Goal: Task Accomplishment & Management: Complete application form

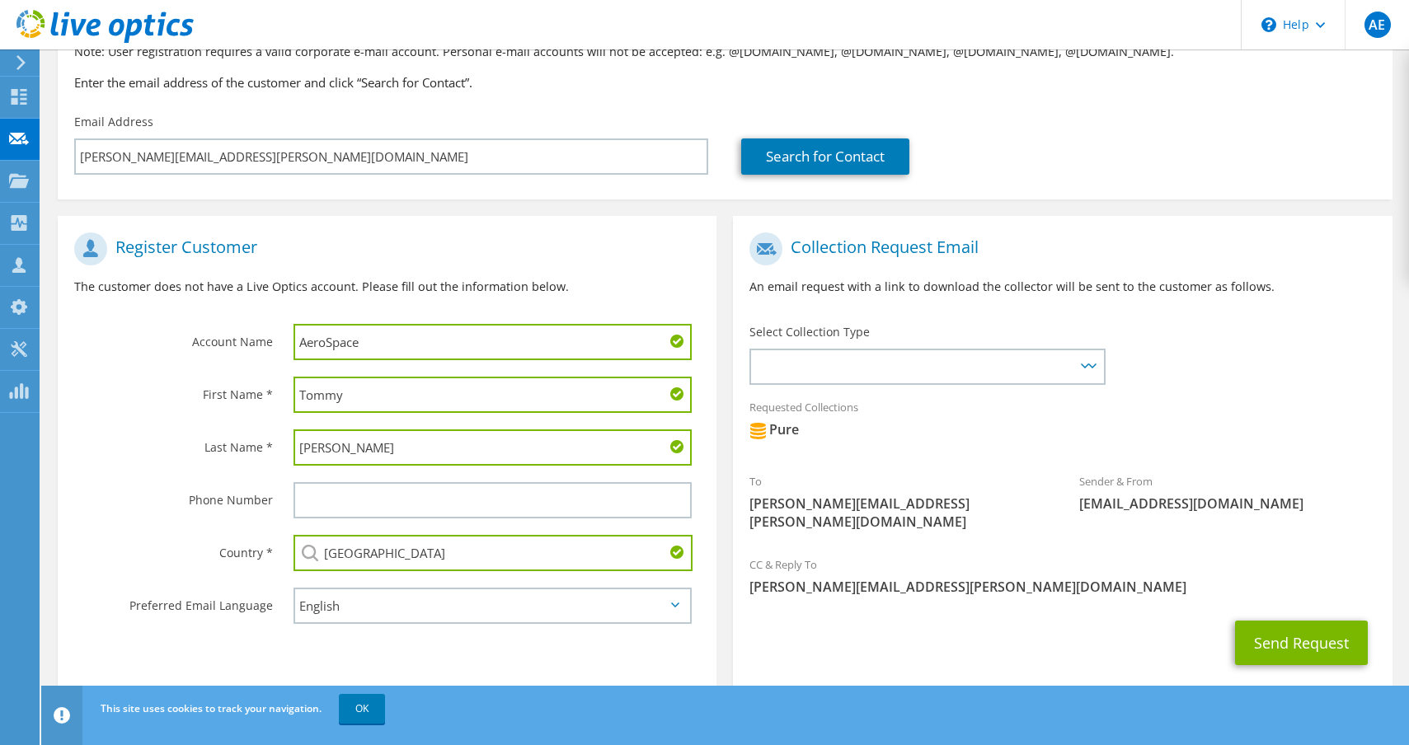
scroll to position [178, 0]
click at [1092, 364] on icon at bounding box center [1092, 366] width 8 height 5
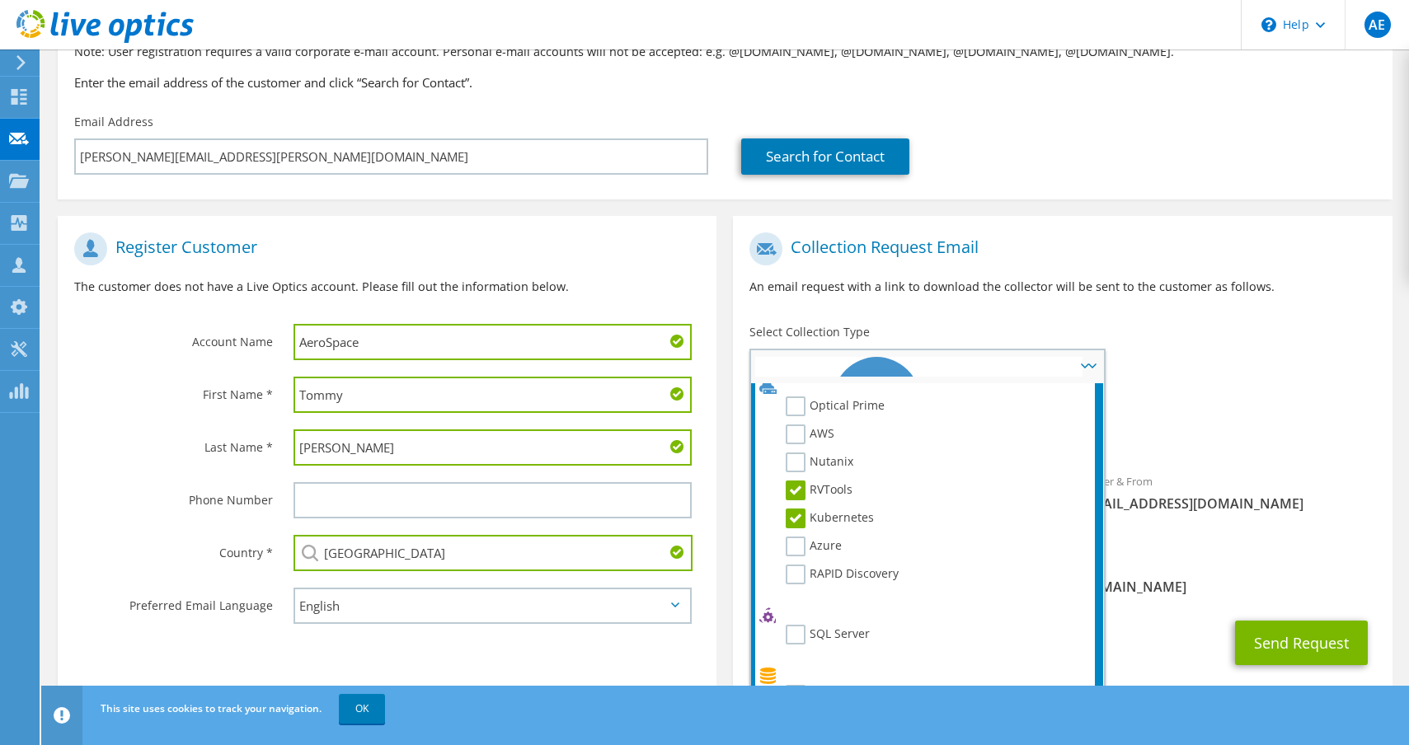
scroll to position [0, 0]
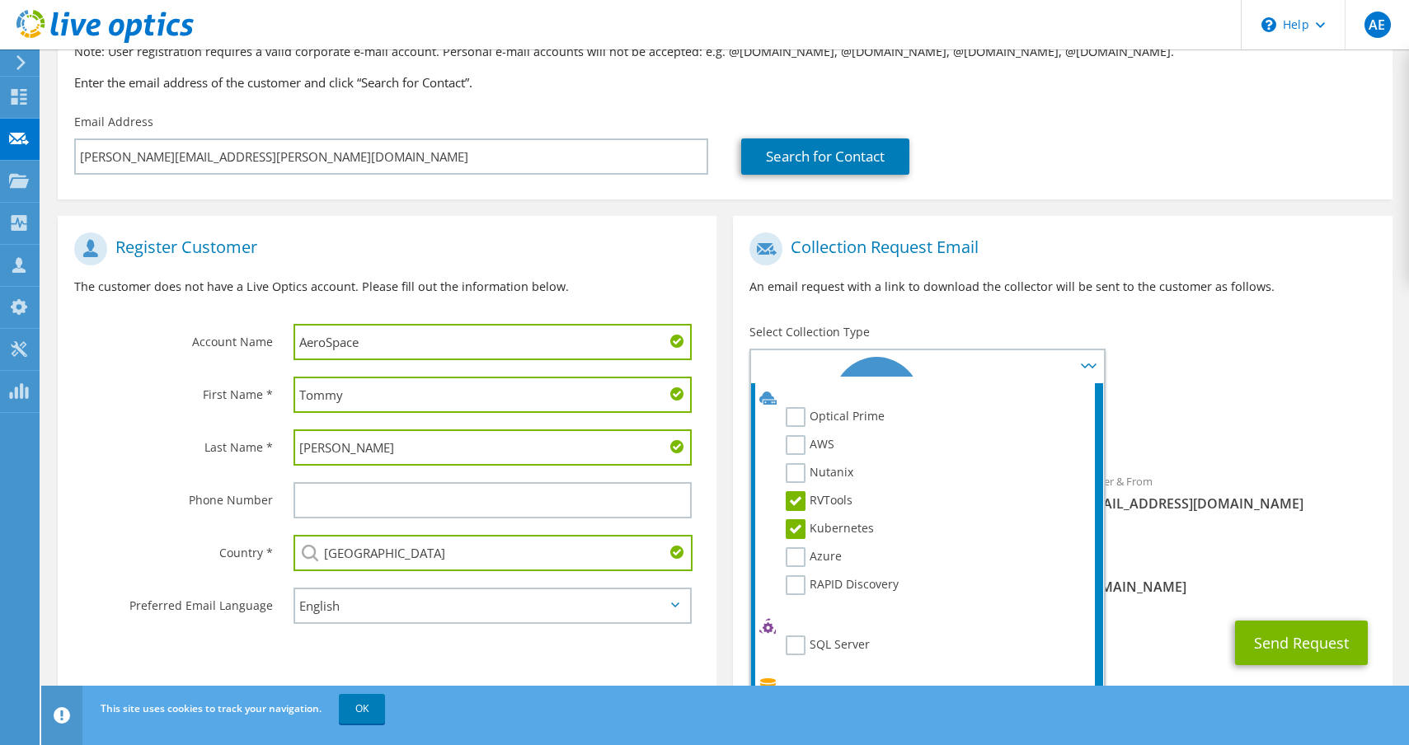
click at [679, 246] on h1 "Register Customer" at bounding box center [383, 249] width 618 height 33
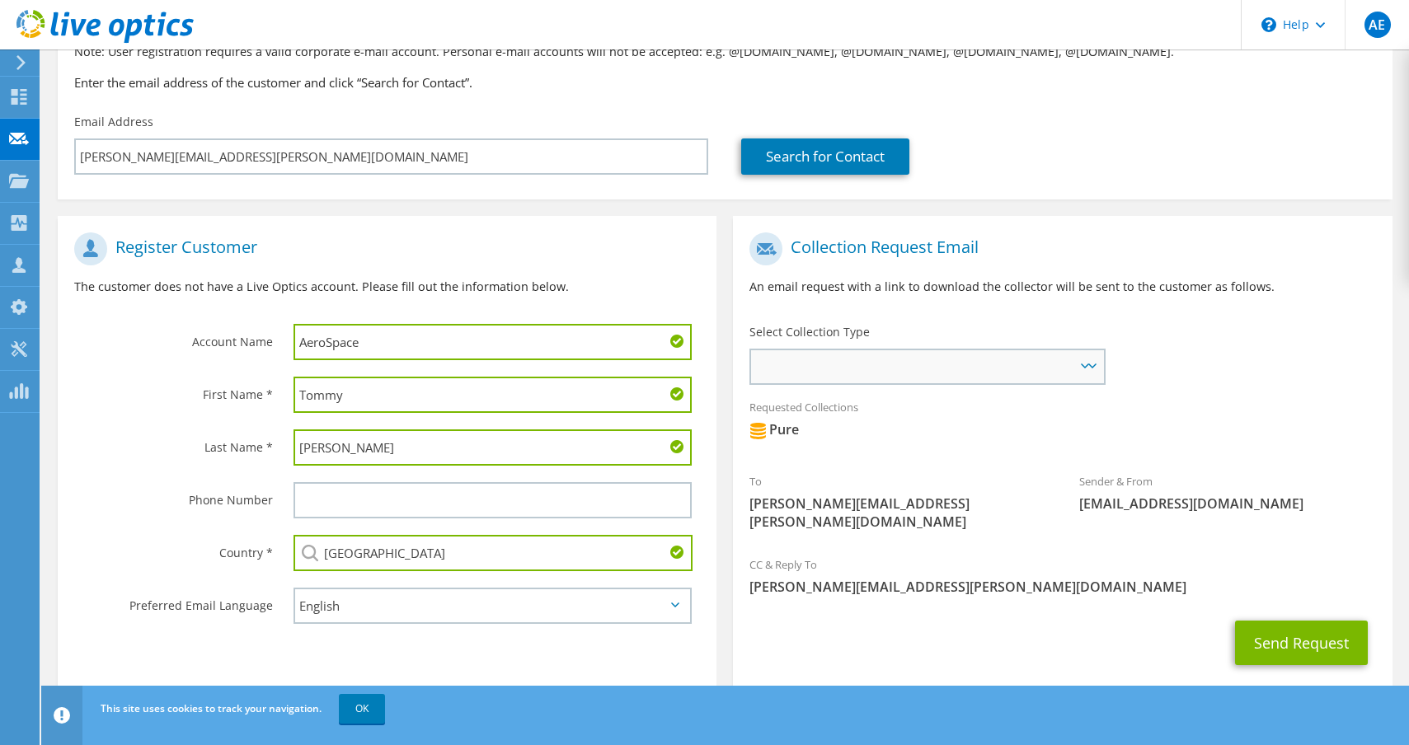
click at [1089, 364] on icon at bounding box center [1092, 366] width 8 height 5
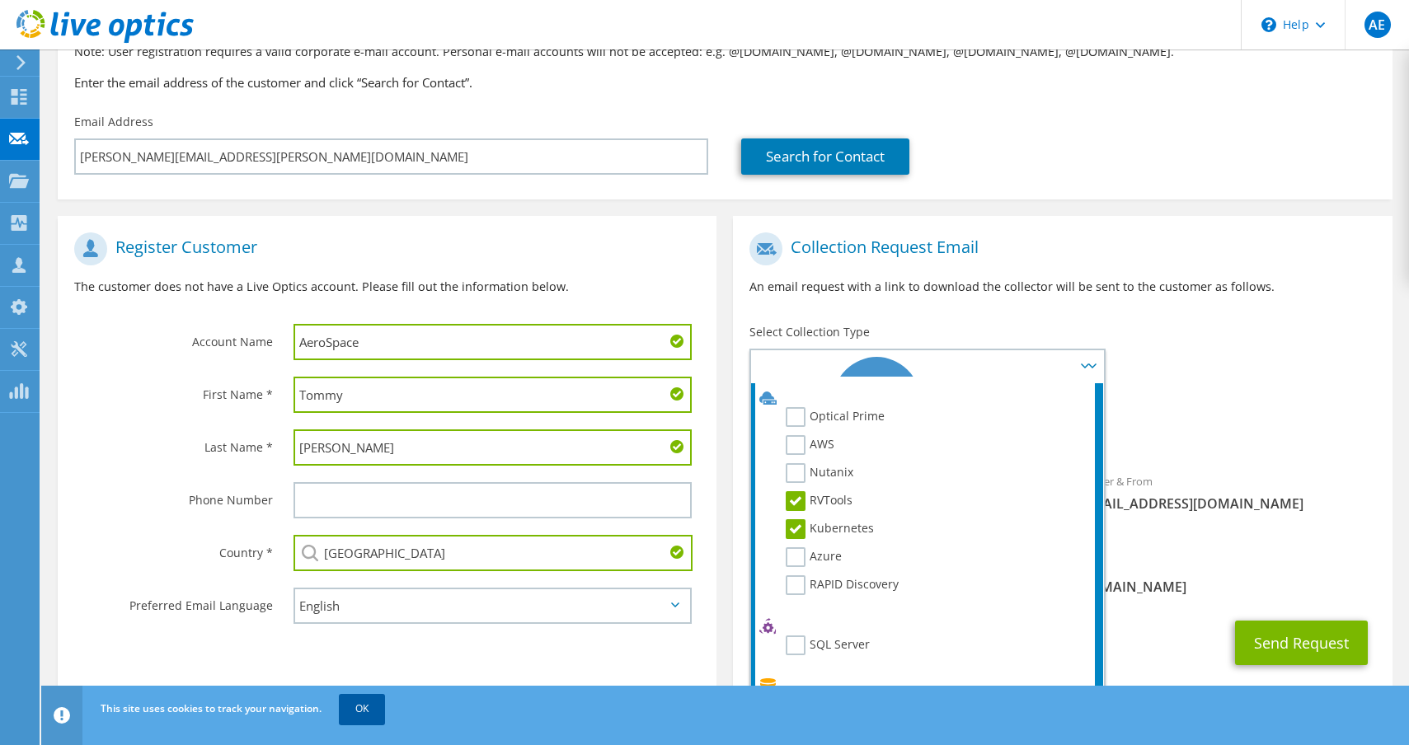
click at [366, 712] on link "OK" at bounding box center [362, 709] width 46 height 30
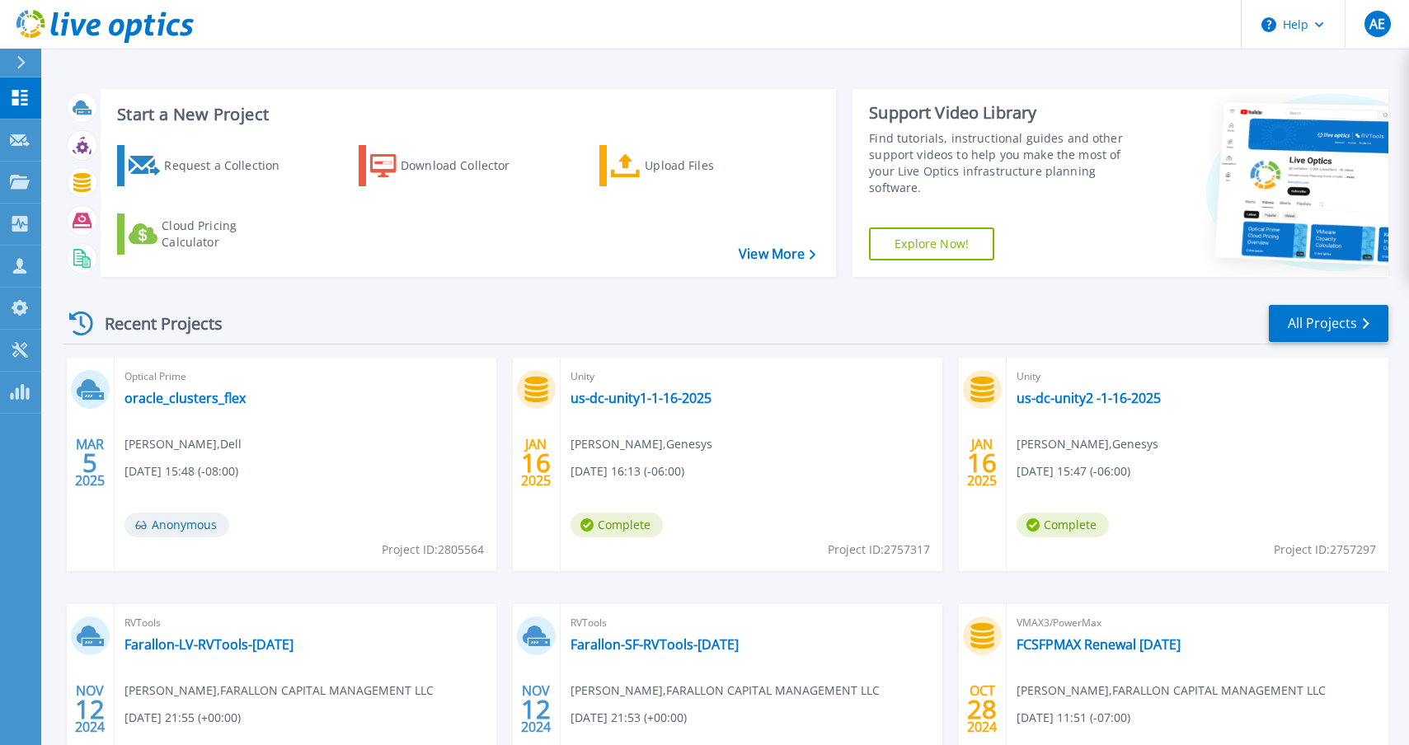
click at [25, 61] on icon at bounding box center [20, 62] width 9 height 13
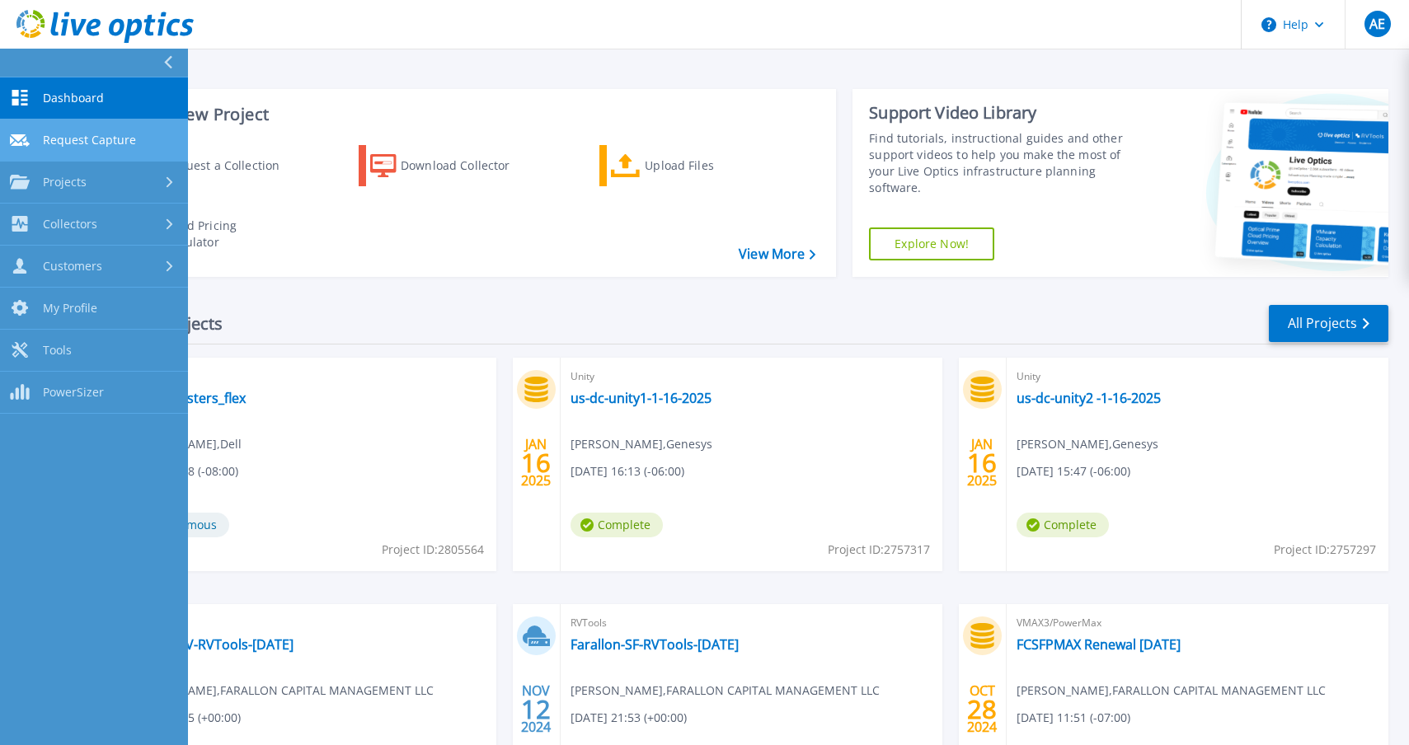
click at [110, 140] on span "Request Capture" at bounding box center [89, 140] width 93 height 15
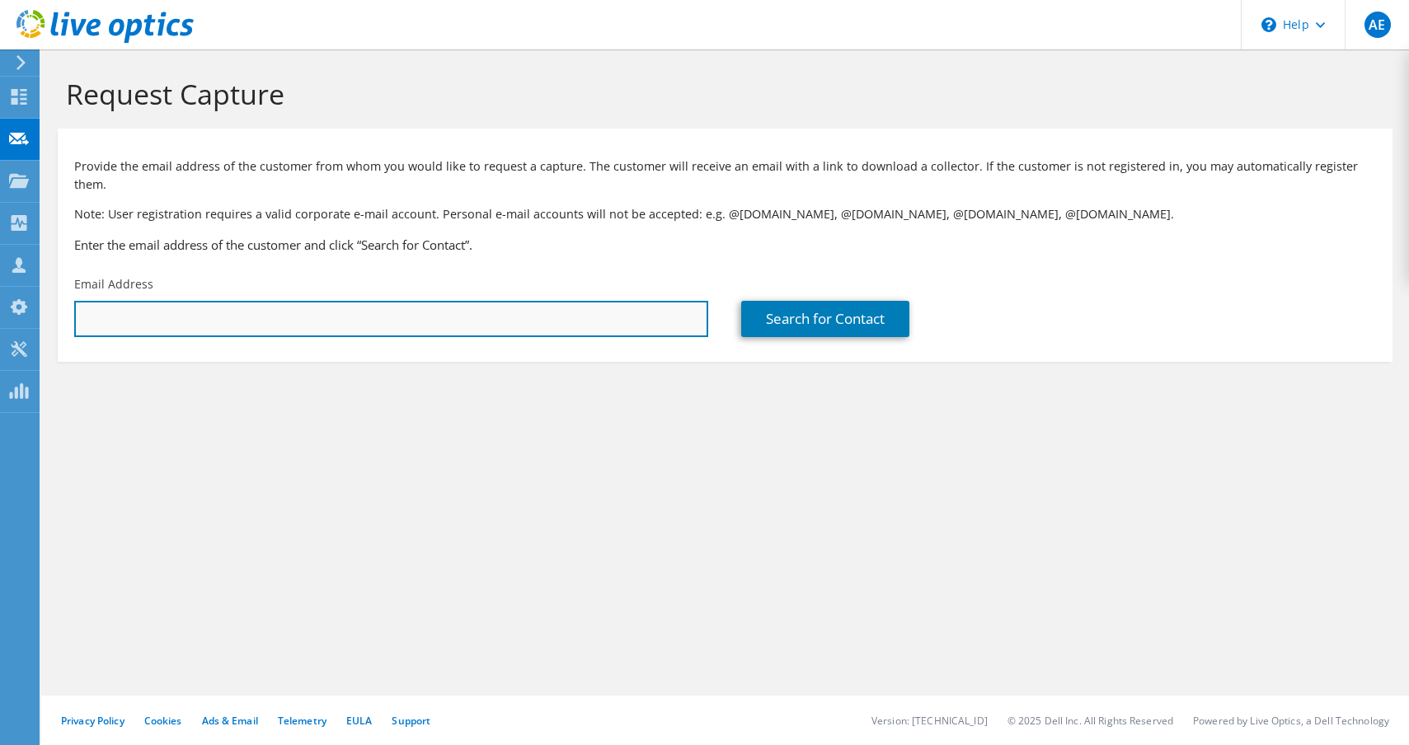
click at [376, 301] on input "text" at bounding box center [391, 319] width 634 height 36
paste input "[PERSON_NAME][EMAIL_ADDRESS][PERSON_NAME][DOMAIN_NAME]"
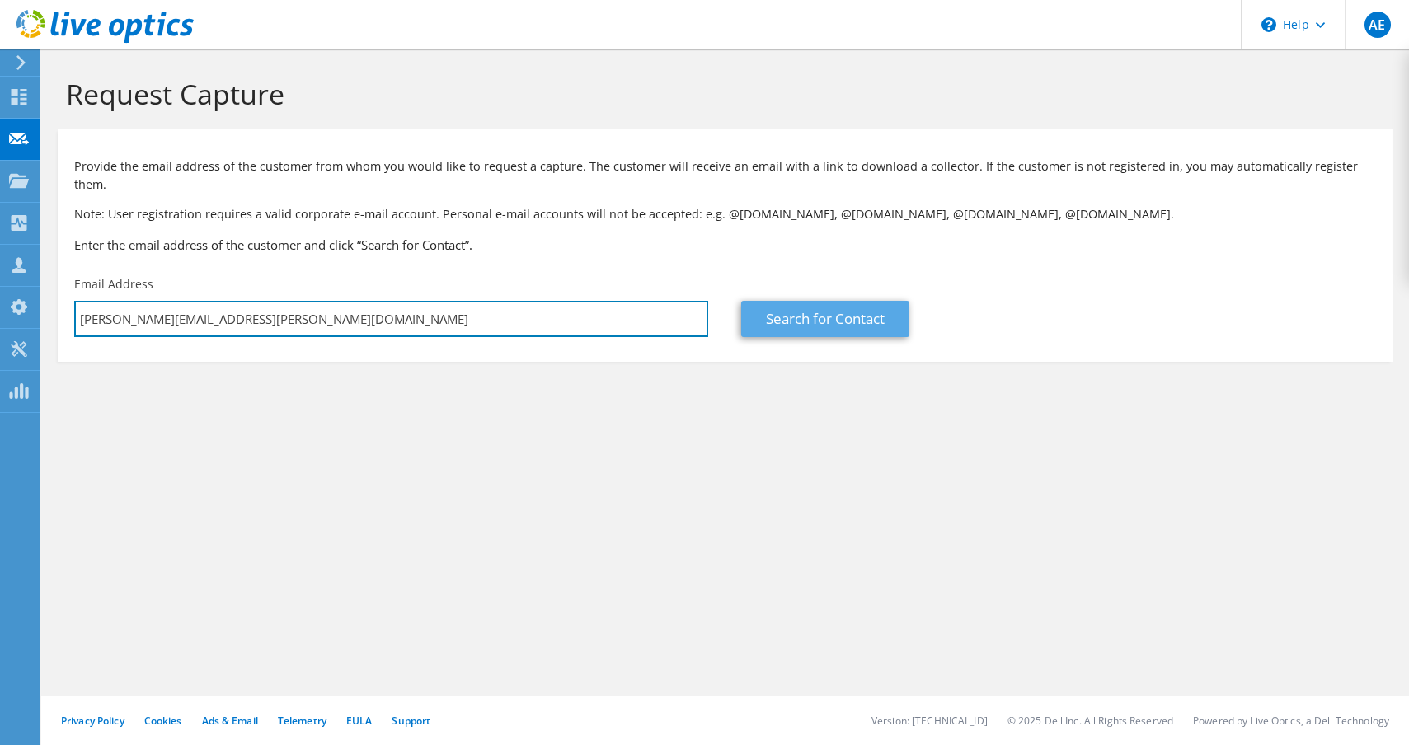
type input "[PERSON_NAME][EMAIL_ADDRESS][PERSON_NAME][DOMAIN_NAME]"
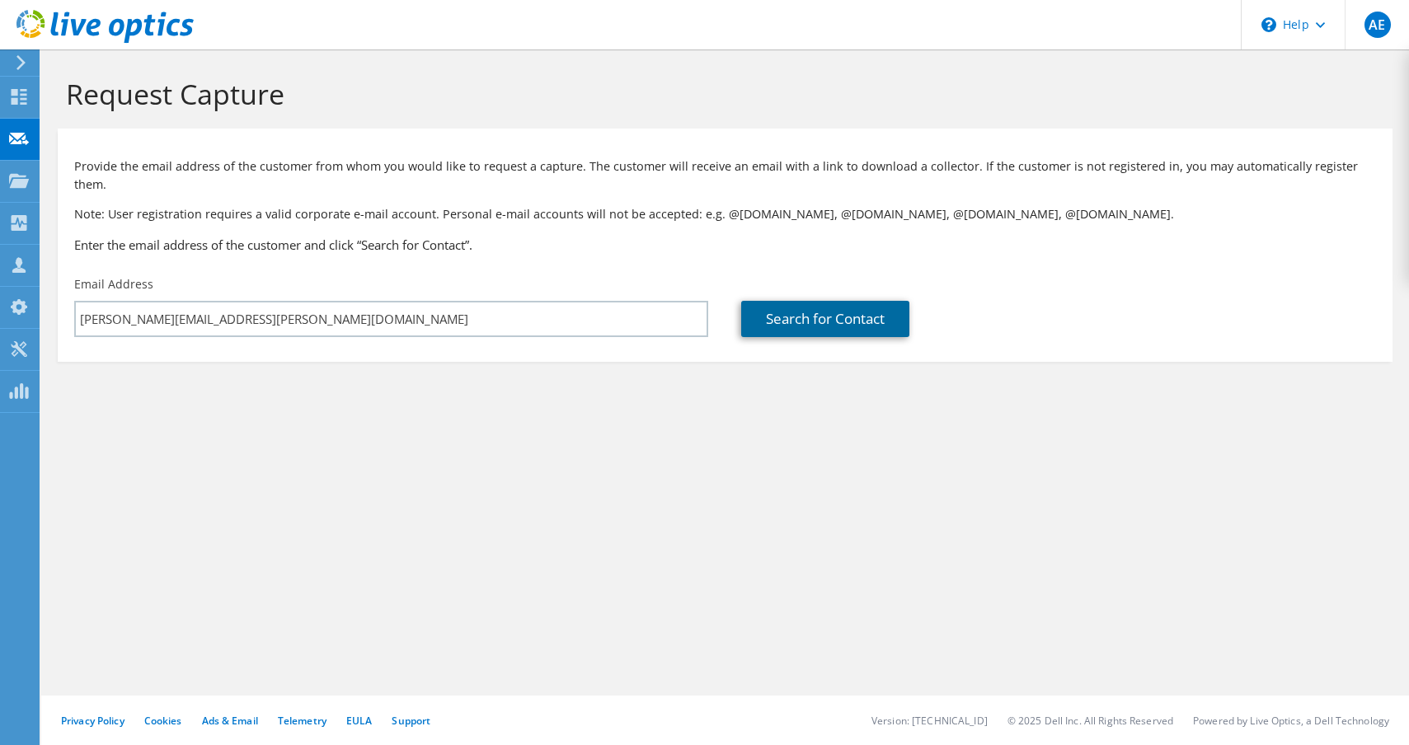
click at [829, 302] on link "Search for Contact" at bounding box center [825, 319] width 168 height 36
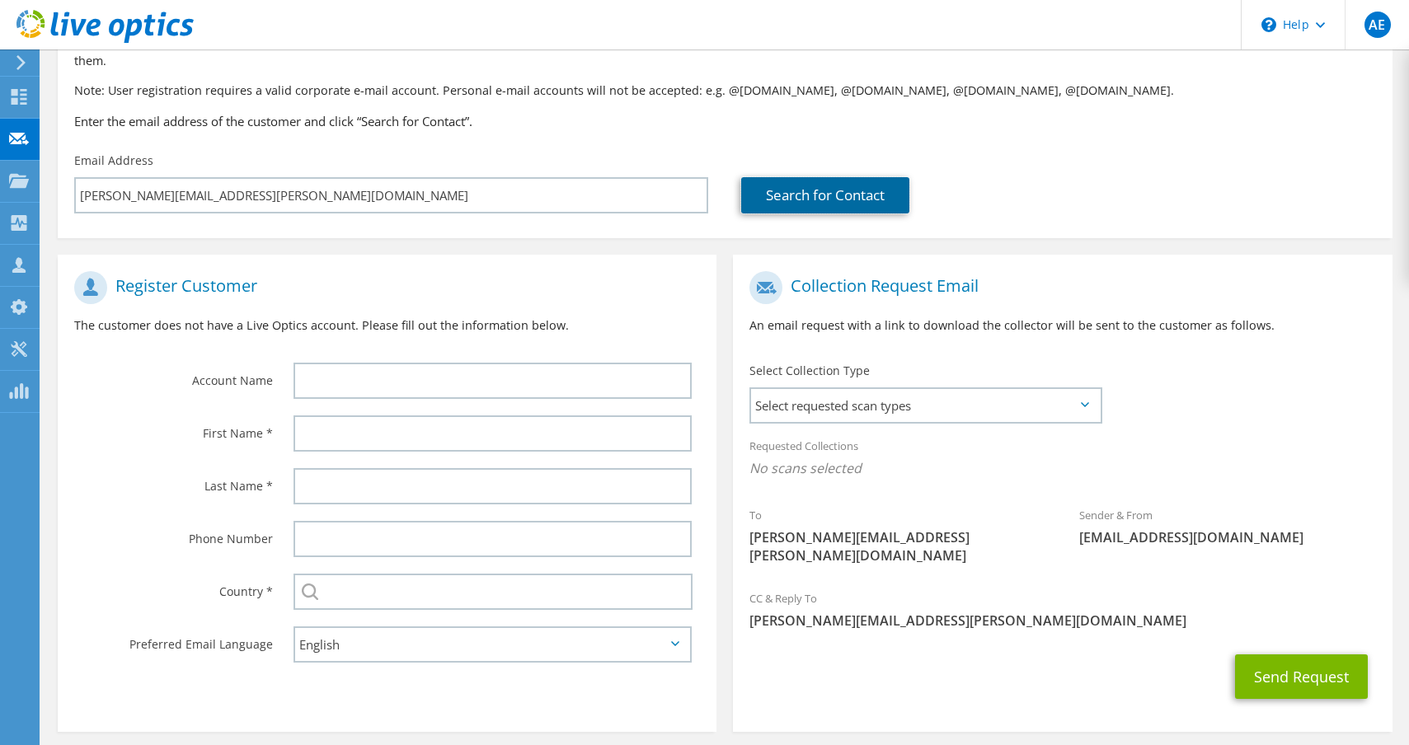
scroll to position [157, 0]
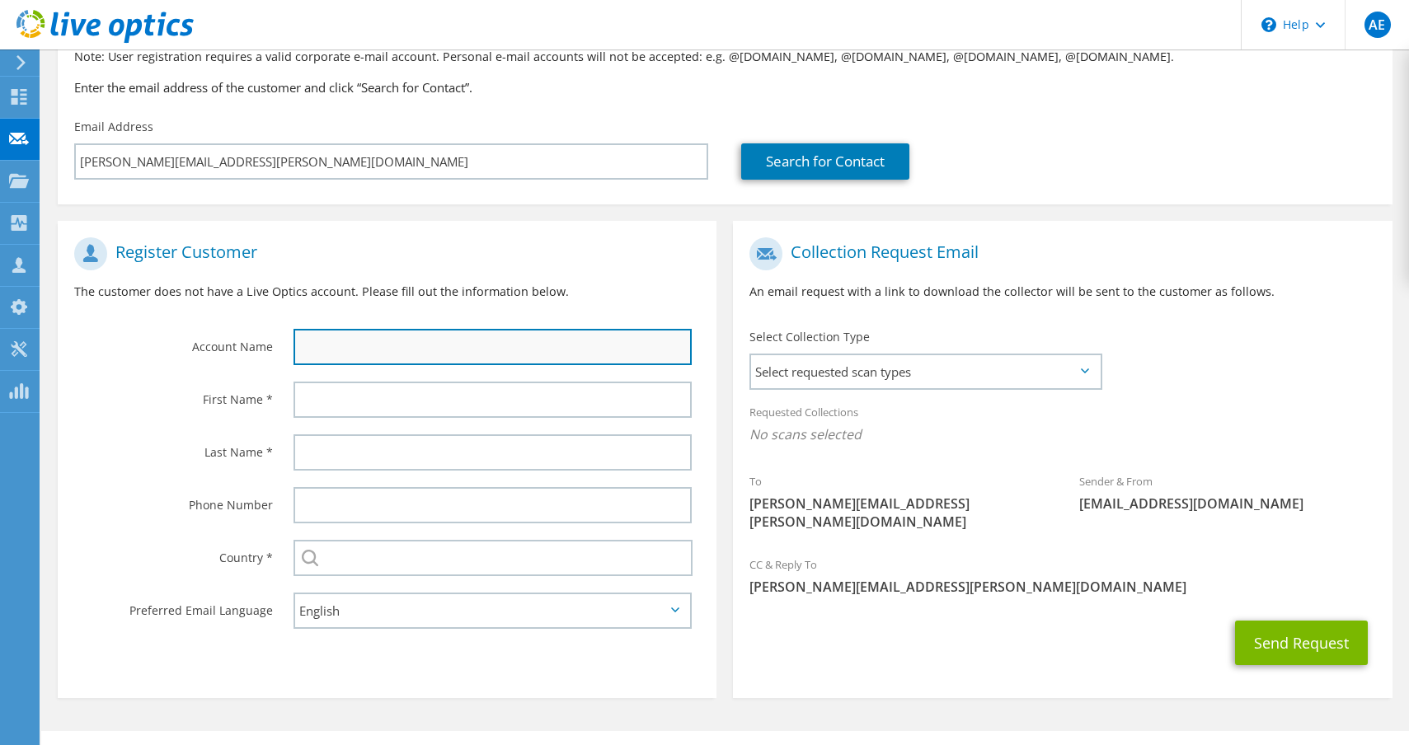
click at [430, 336] on input "text" at bounding box center [493, 347] width 398 height 36
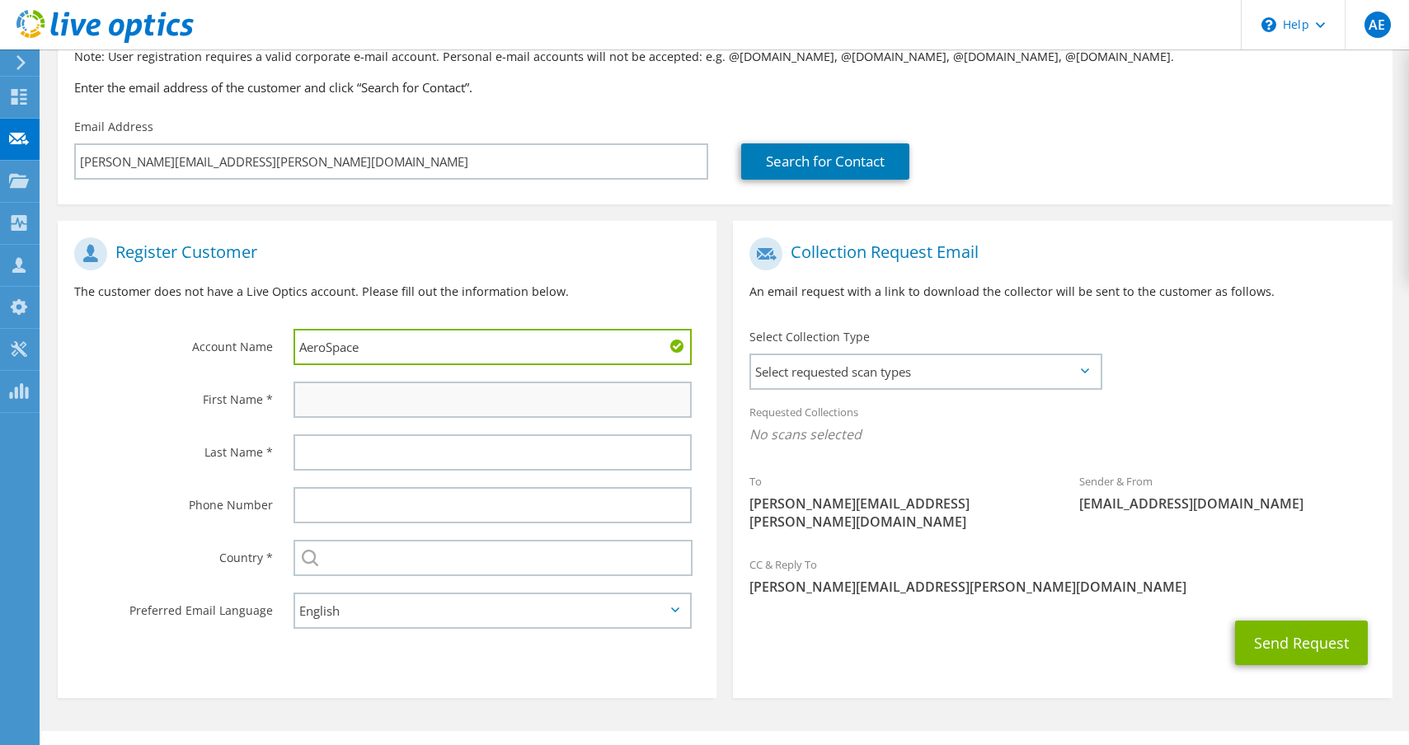
type input "AeroSpace"
click at [417, 385] on input "text" at bounding box center [493, 400] width 398 height 36
type input "Tommy"
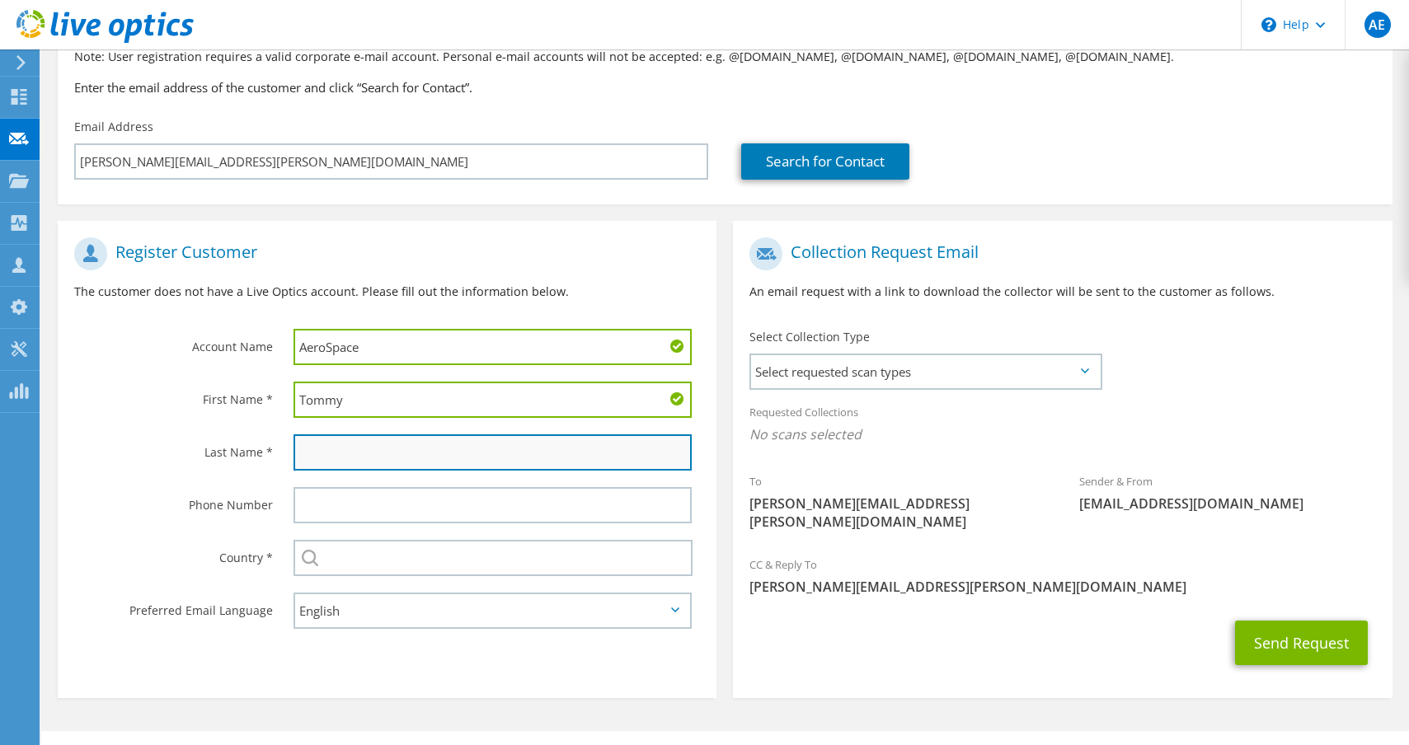
click at [414, 446] on input "text" at bounding box center [493, 453] width 398 height 36
paste input "[PERSON_NAME][EMAIL_ADDRESS][PERSON_NAME][DOMAIN_NAME]"
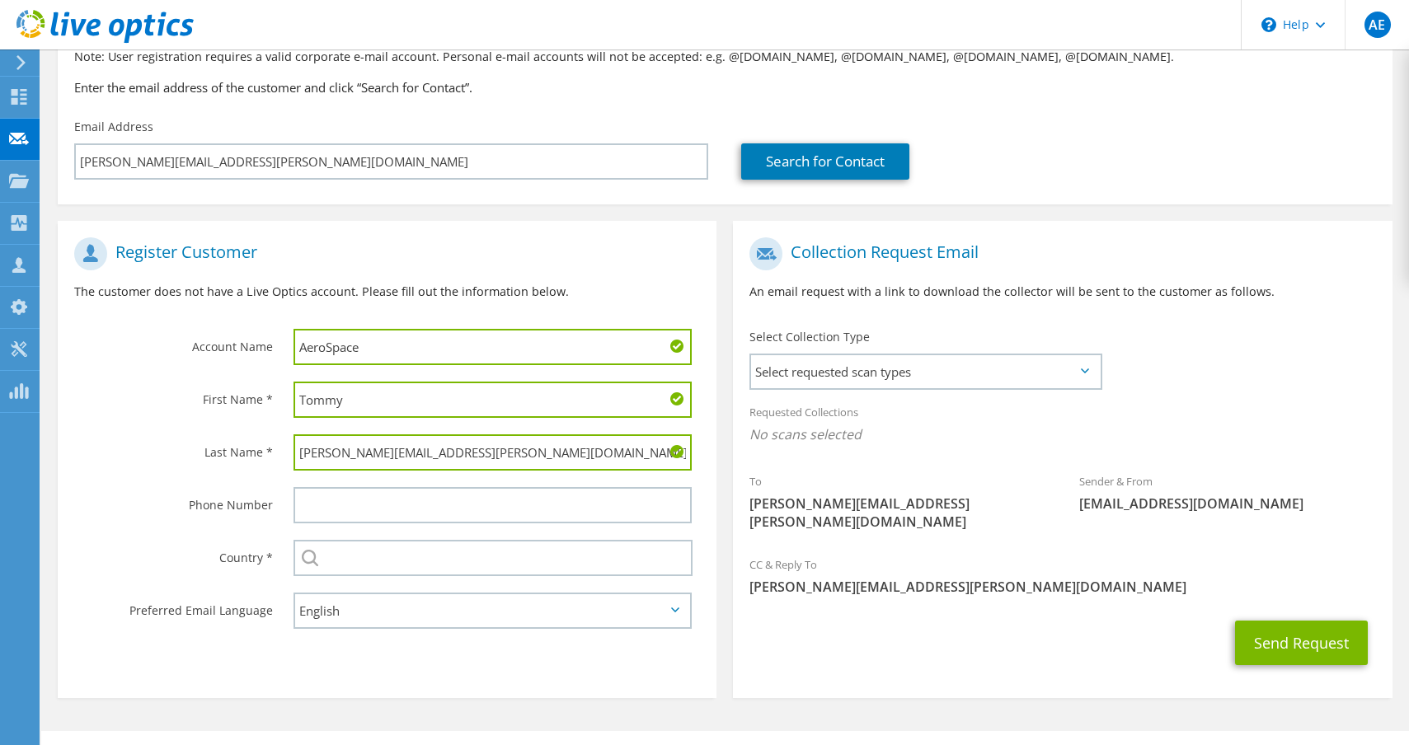
drag, startPoint x: 474, startPoint y: 446, endPoint x: 211, endPoint y: 411, distance: 265.3
click at [211, 426] on div "Last Name * tommy.d.tran@aero.org" at bounding box center [387, 452] width 659 height 53
type input "[PERSON_NAME]"
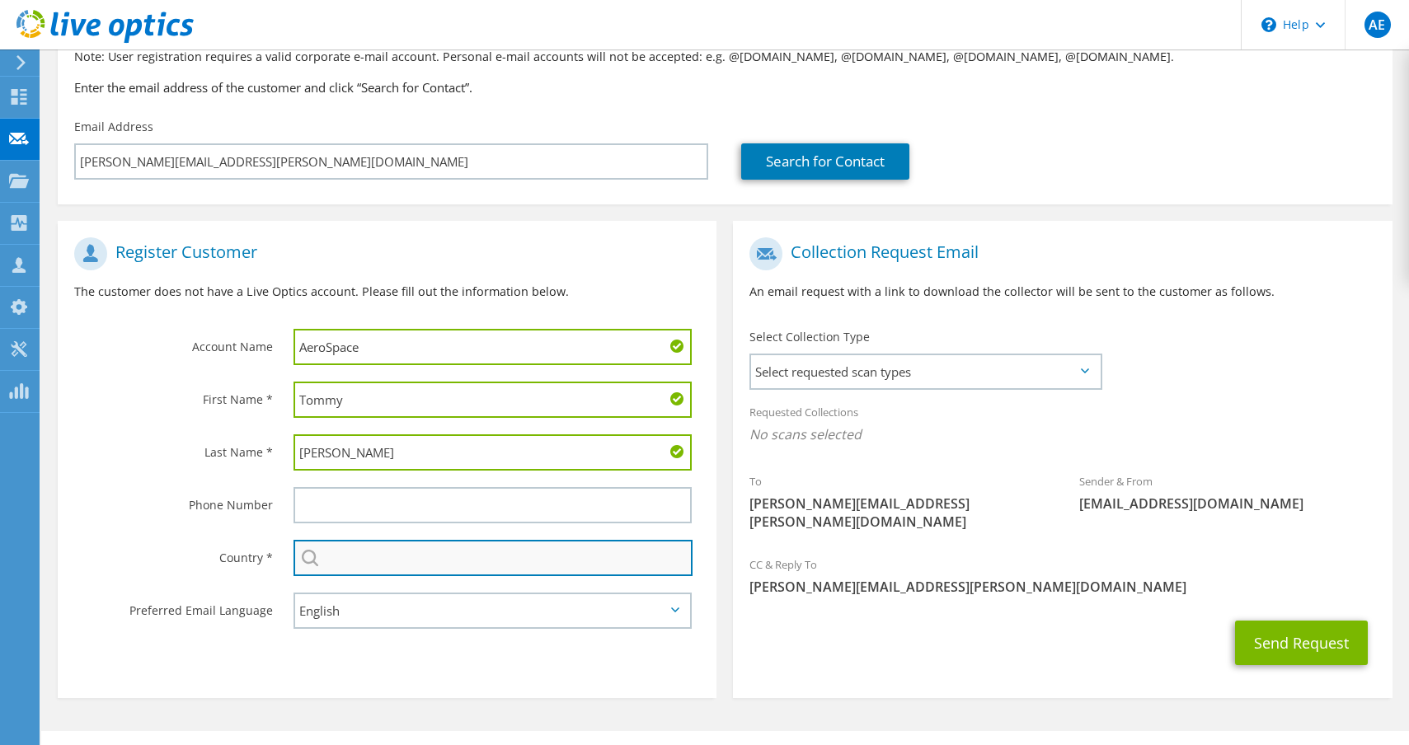
click at [372, 546] on input "text" at bounding box center [493, 558] width 399 height 36
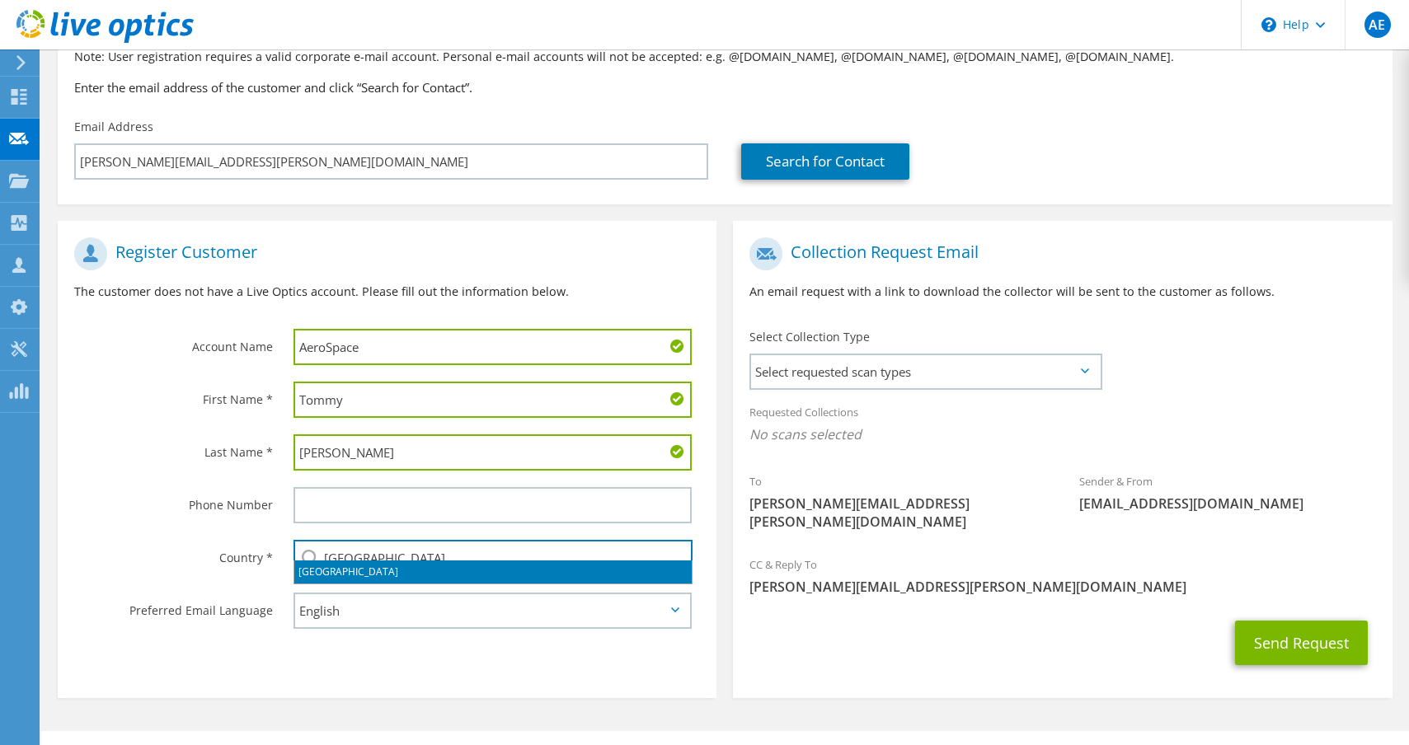
click at [369, 569] on li "[GEOGRAPHIC_DATA]" at bounding box center [492, 572] width 397 height 23
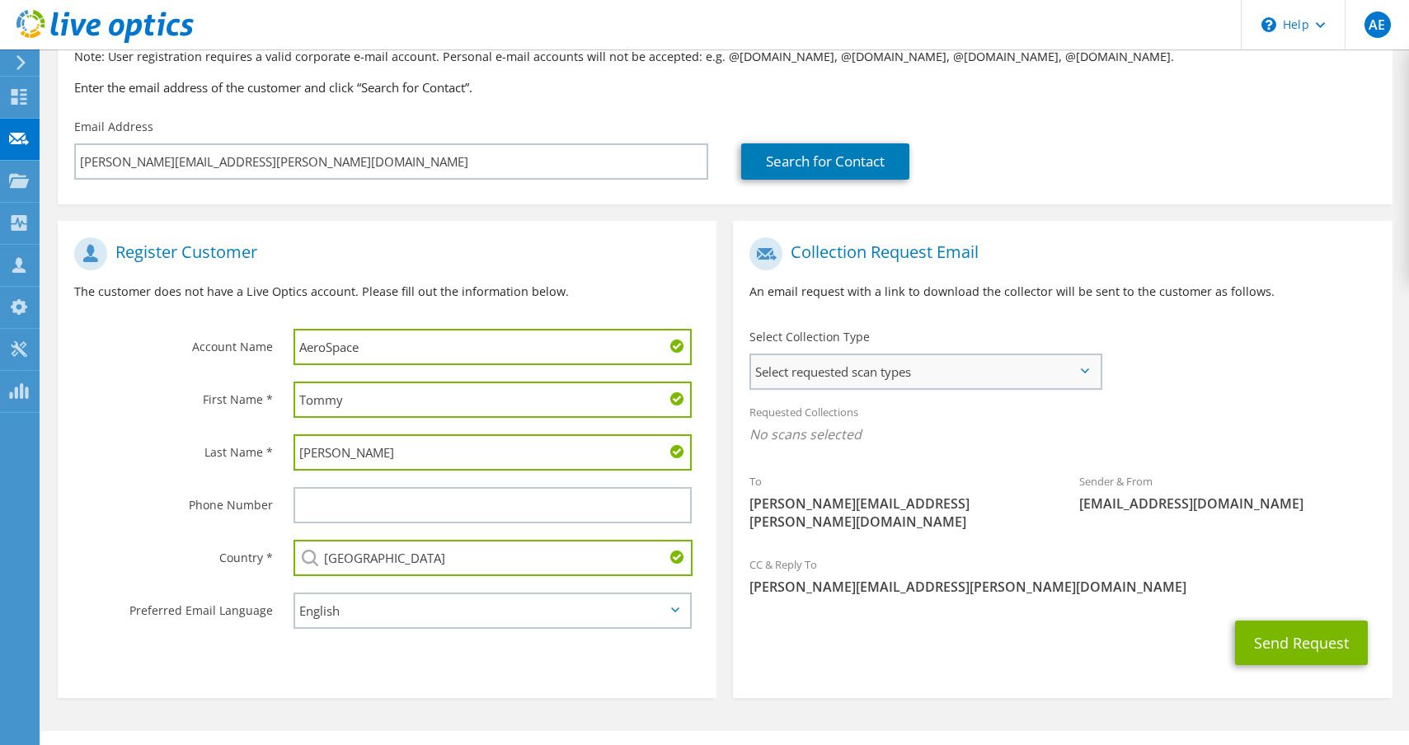
type input "[GEOGRAPHIC_DATA]"
click at [952, 357] on span "Select requested scan types" at bounding box center [925, 371] width 348 height 33
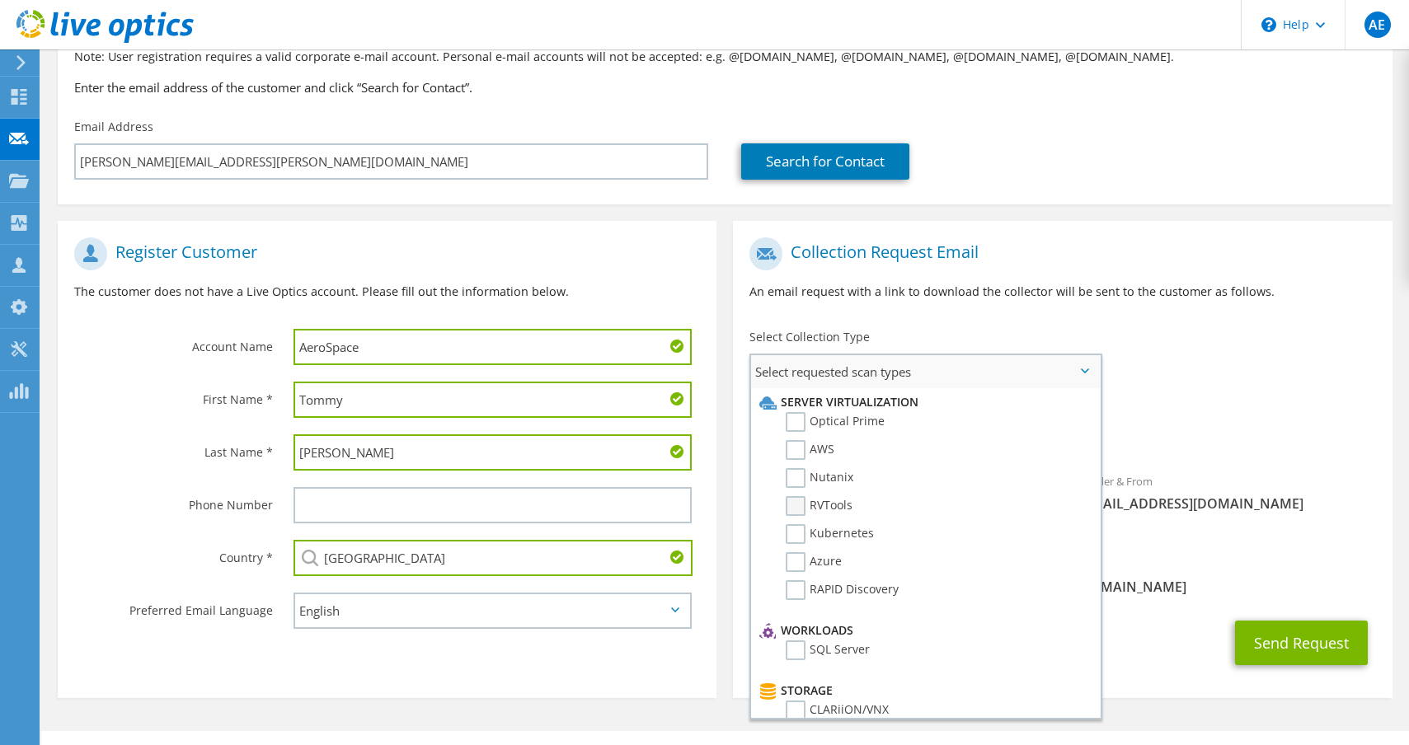
click at [803, 496] on label "RVTools" at bounding box center [819, 506] width 67 height 20
click at [0, 0] on input "RVTools" at bounding box center [0, 0] width 0 height 0
click at [799, 524] on label "Kubernetes" at bounding box center [830, 534] width 88 height 20
click at [0, 0] on input "Kubernetes" at bounding box center [0, 0] width 0 height 0
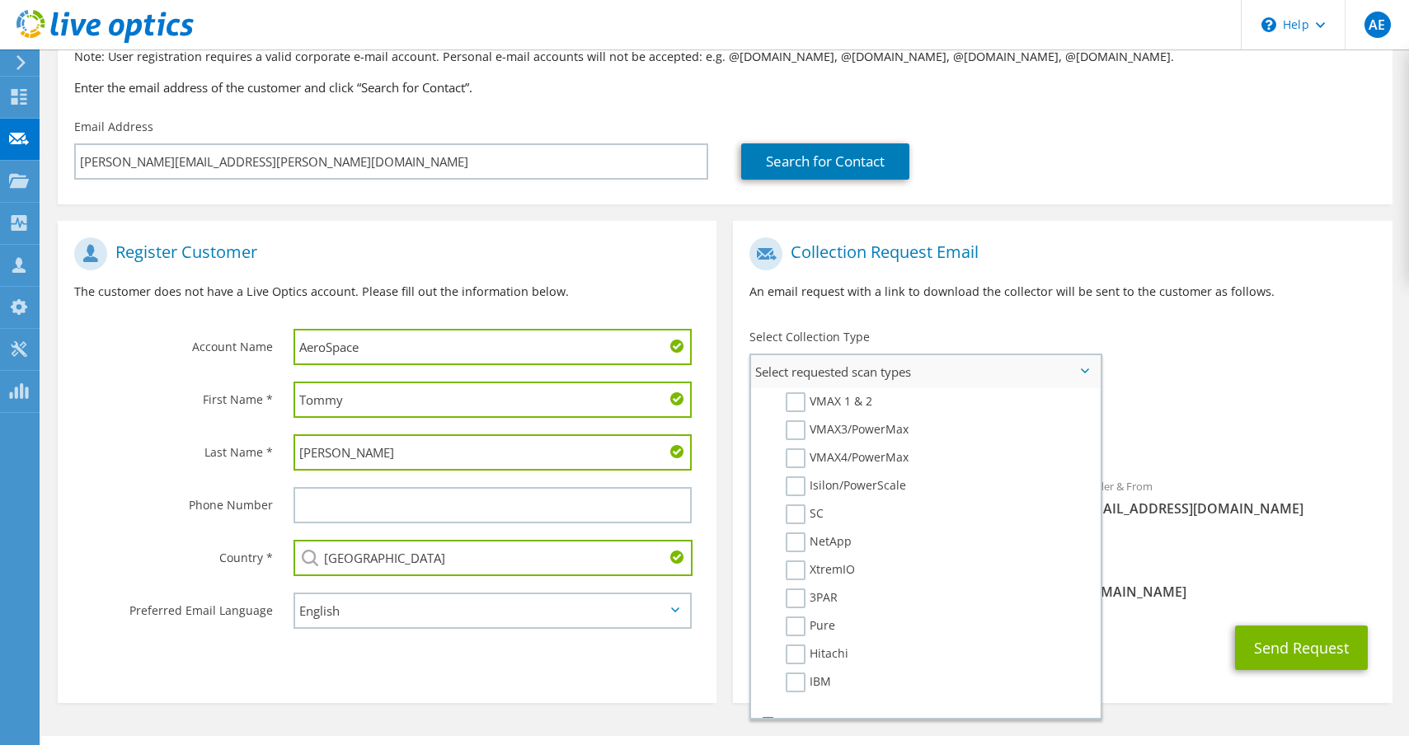
scroll to position [407, 0]
click at [804, 602] on label "Pure" at bounding box center [810, 612] width 49 height 20
click at [0, 0] on input "Pure" at bounding box center [0, 0] width 0 height 0
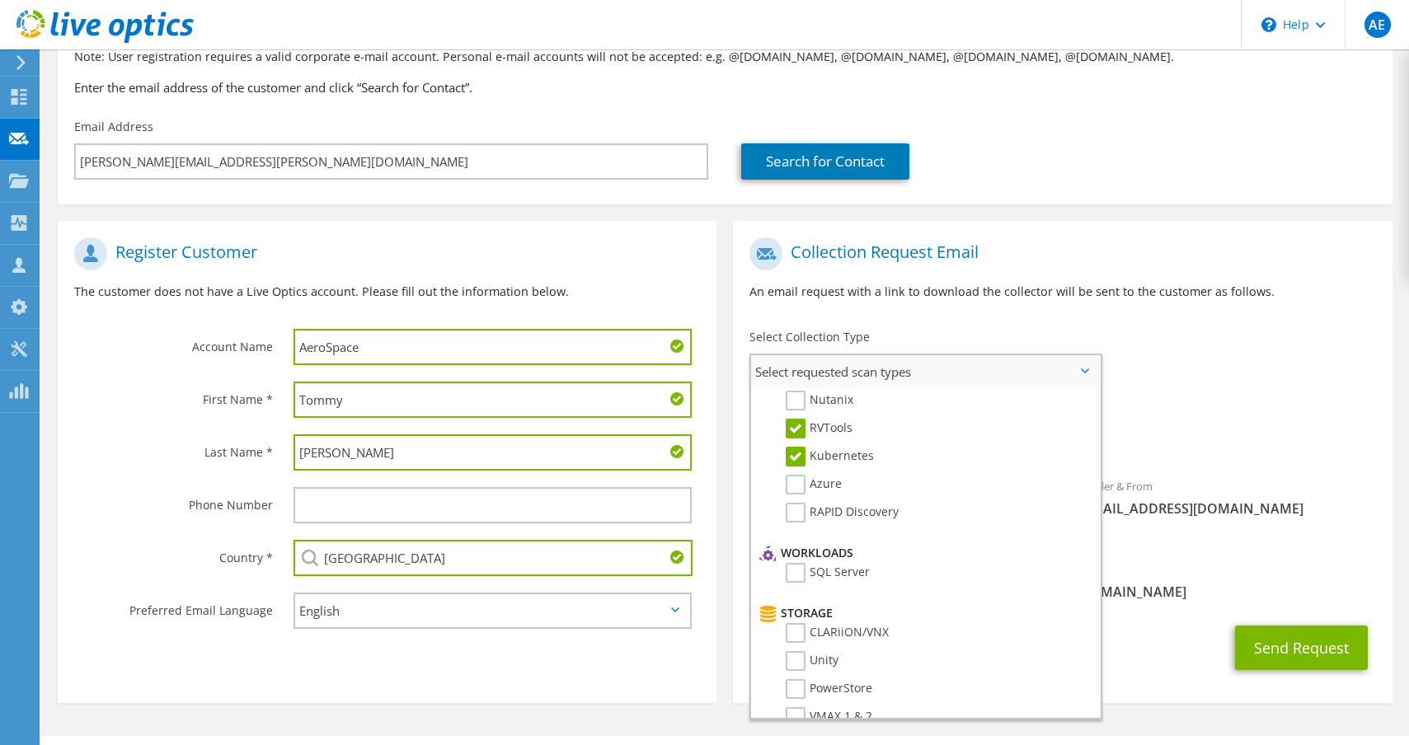
scroll to position [784, 0]
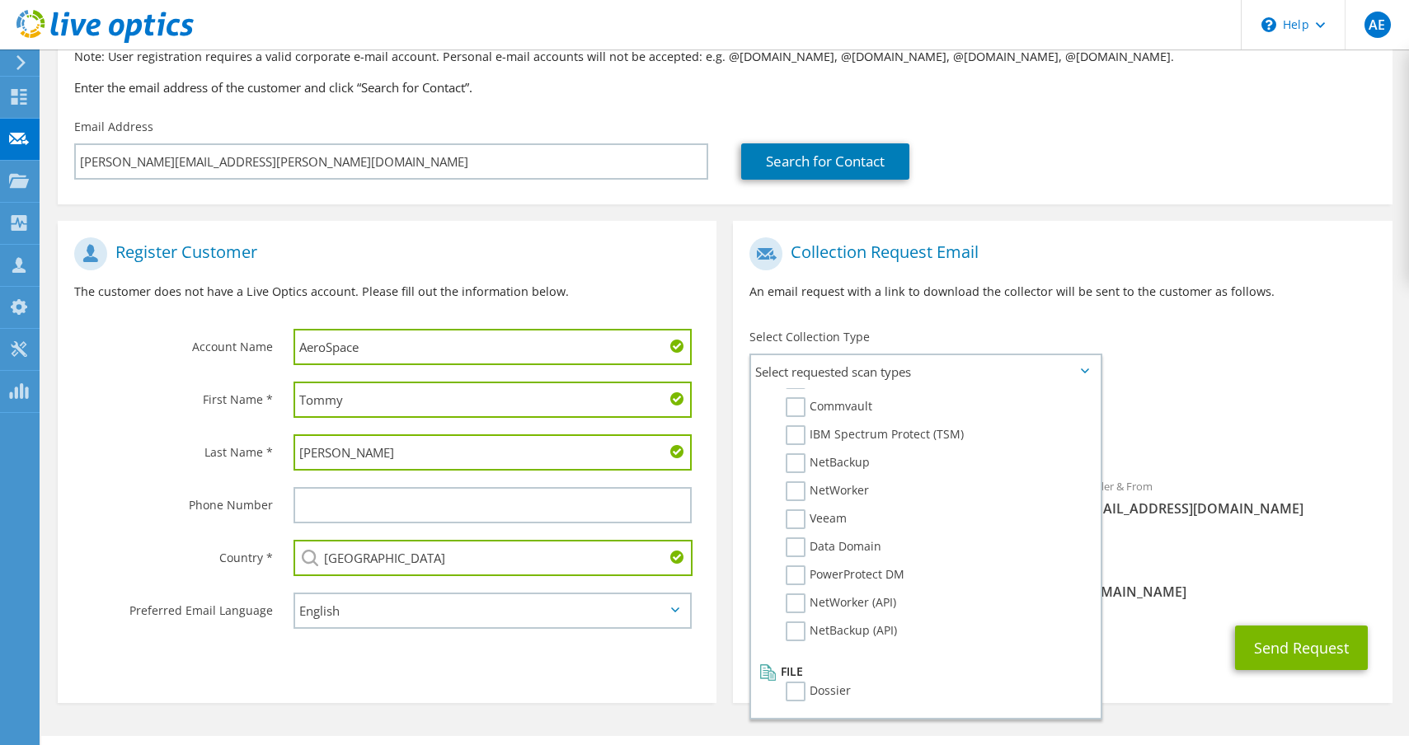
click at [1143, 621] on div "Send Request" at bounding box center [1062, 648] width 659 height 61
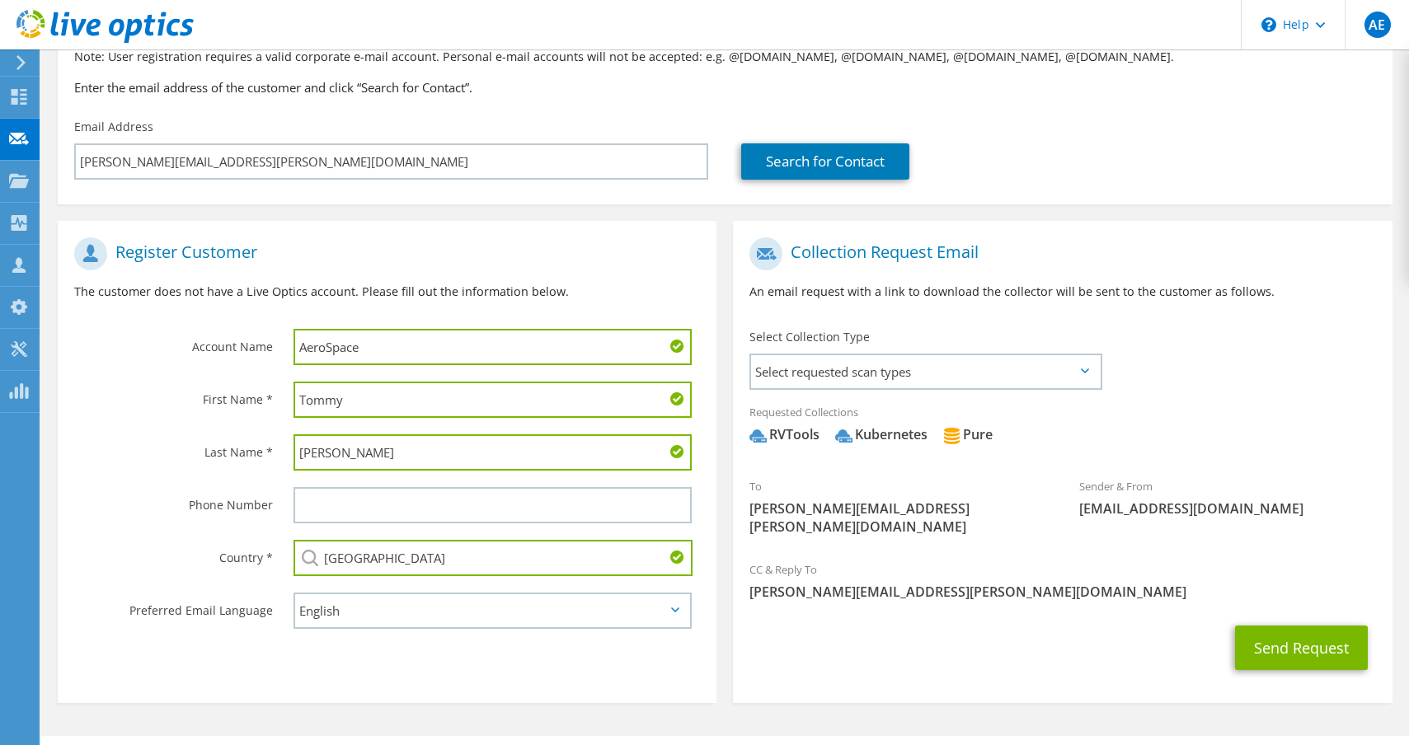
click at [1083, 369] on icon at bounding box center [1085, 371] width 8 height 5
click at [1285, 626] on button "Send Request" at bounding box center [1301, 648] width 133 height 45
